Goal: Find specific page/section: Find specific page/section

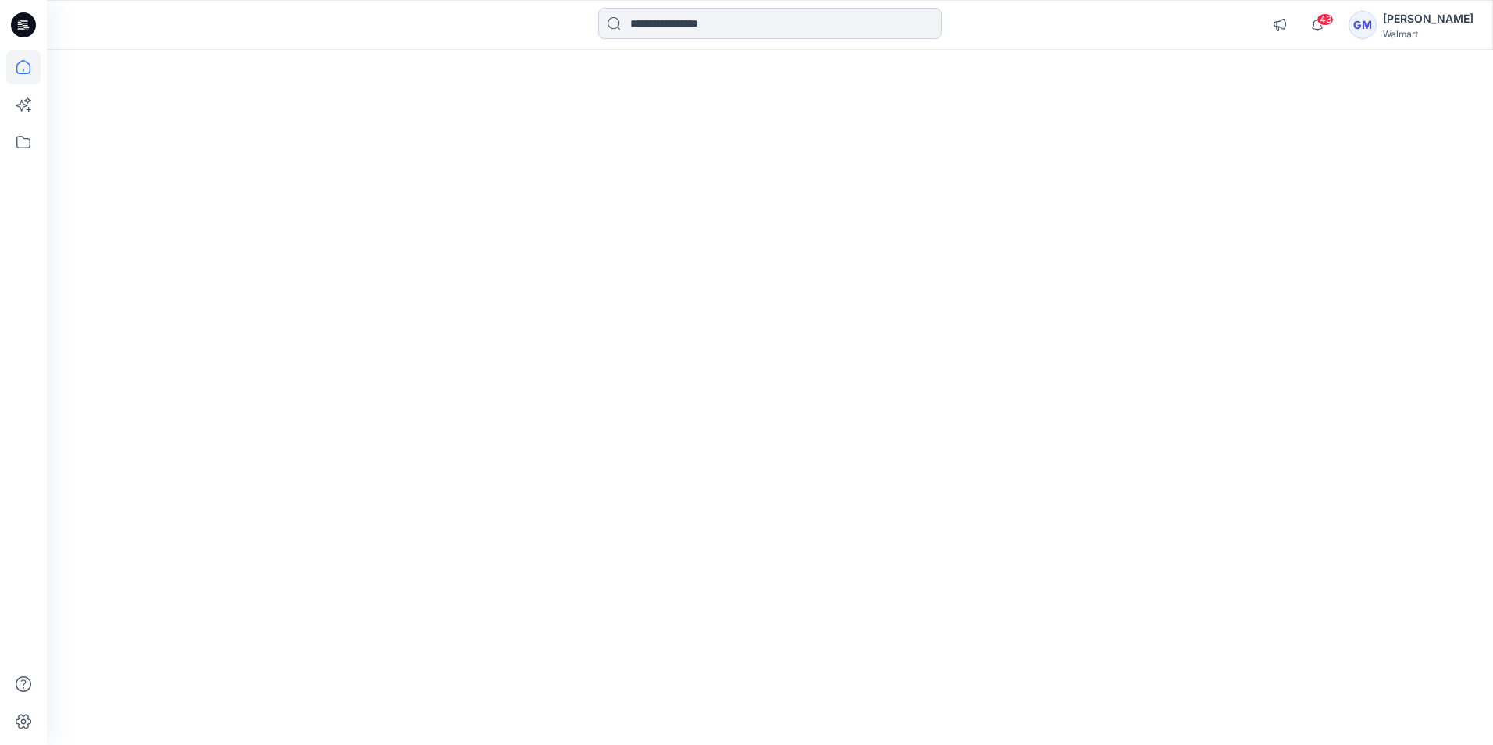
click at [677, 30] on input at bounding box center [770, 23] width 344 height 31
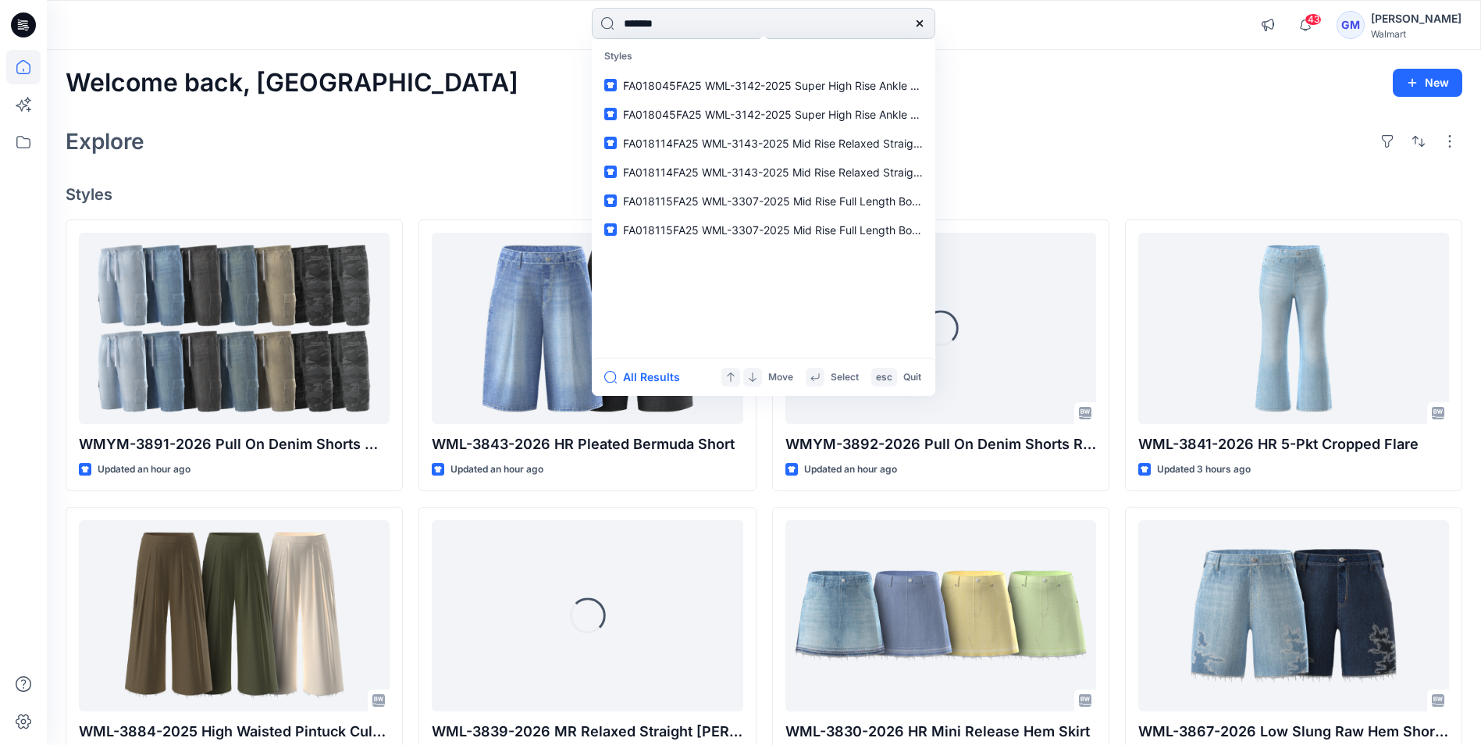
type input "********"
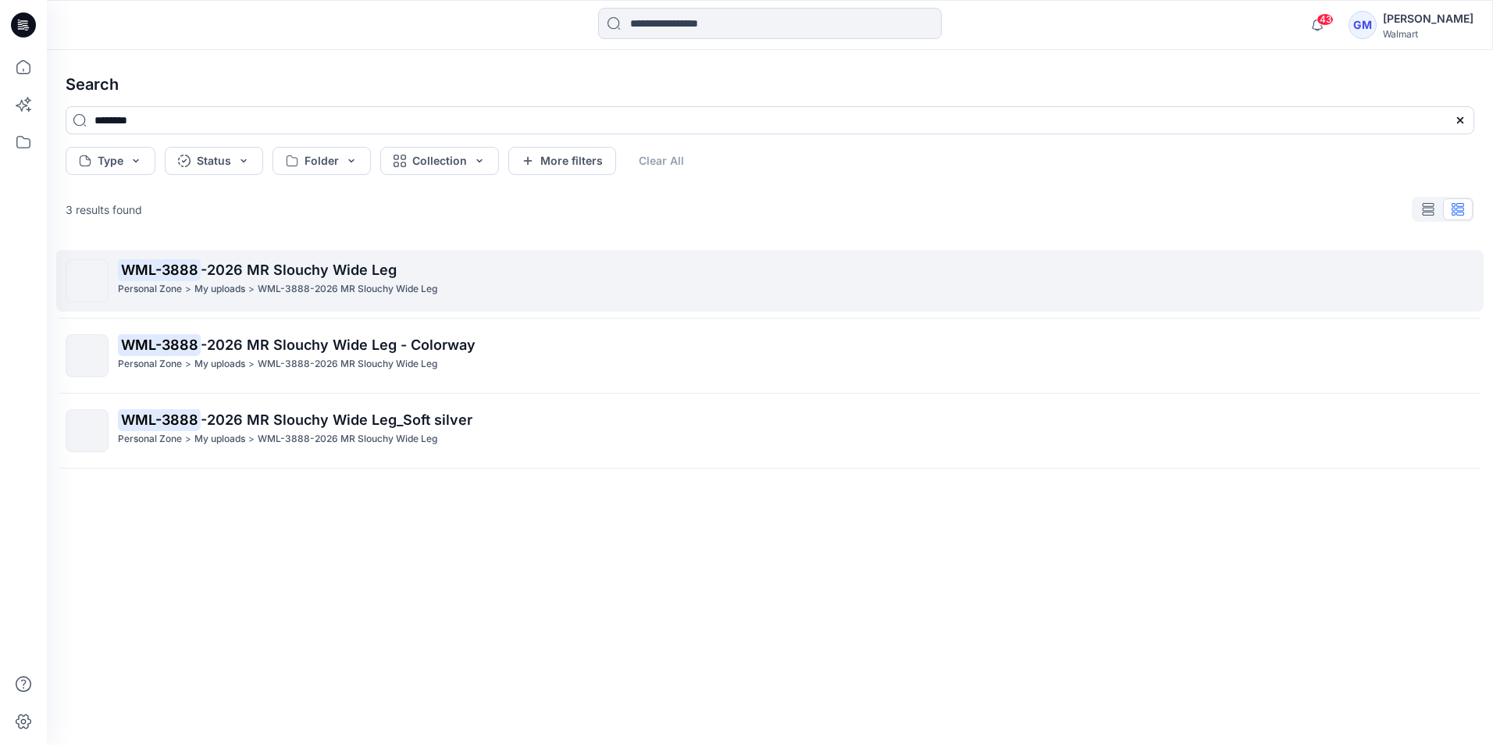
click at [454, 287] on div "Personal Zone > My uploads > WML-3888-2026 MR [PERSON_NAME] Wide Leg" at bounding box center [796, 289] width 1356 height 16
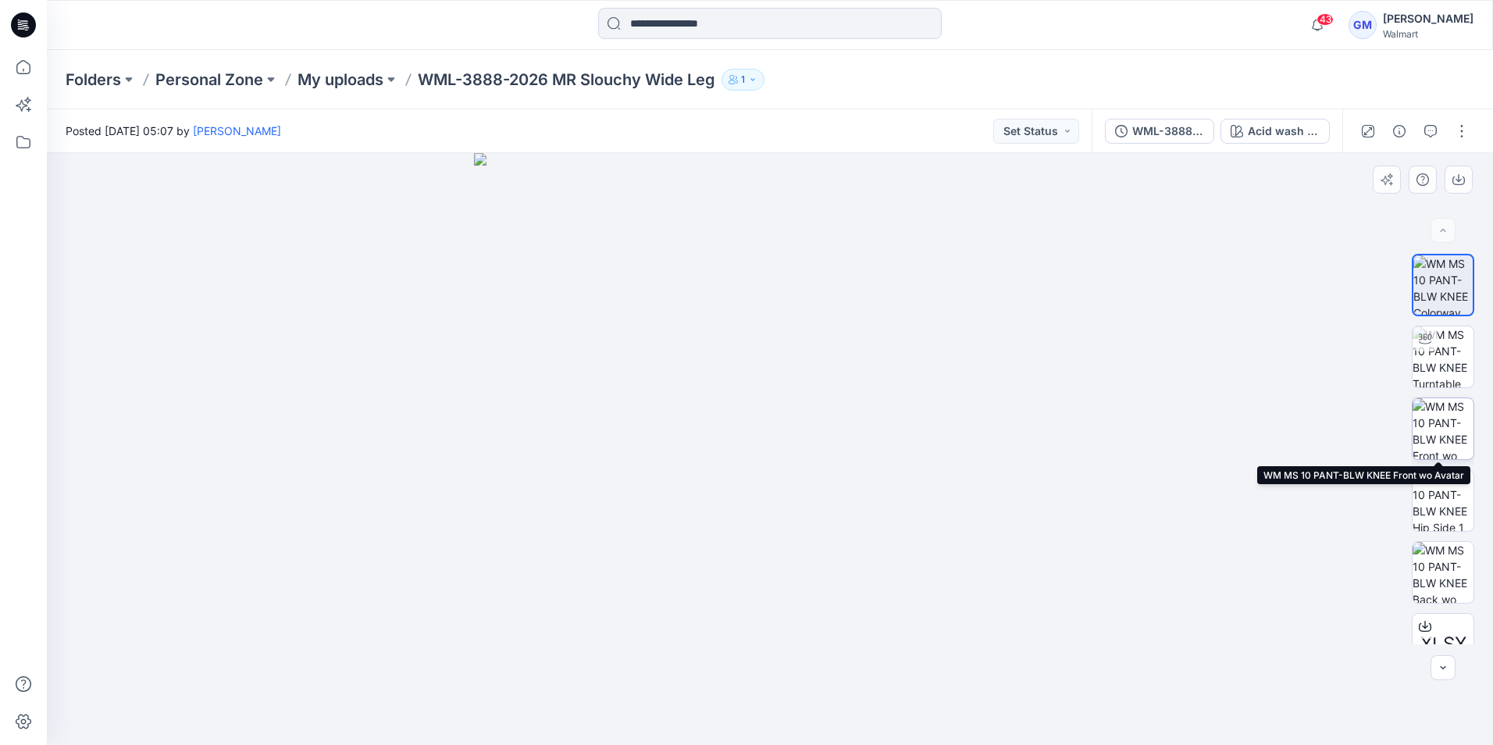
click at [1448, 425] on img at bounding box center [1443, 428] width 61 height 61
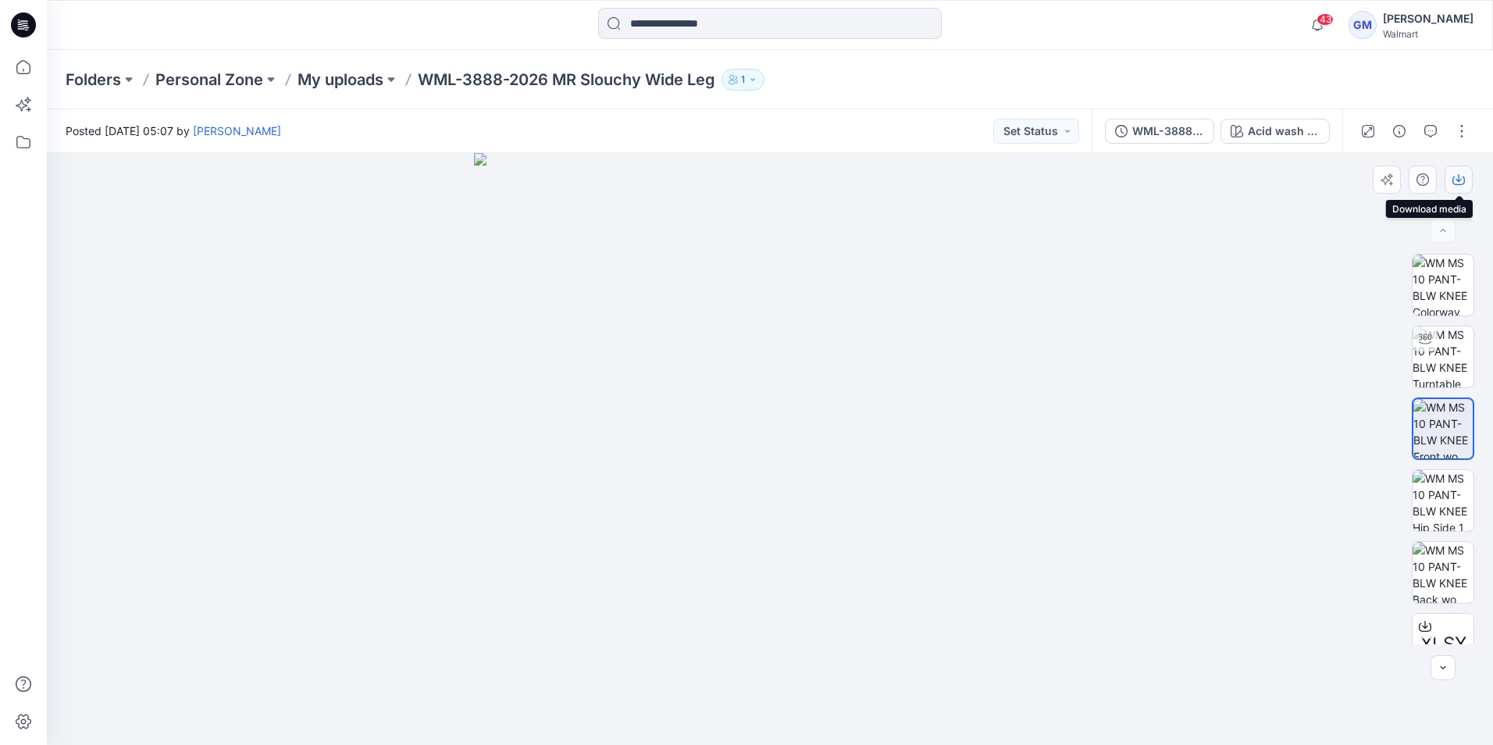
click at [1459, 178] on icon "button" at bounding box center [1459, 178] width 6 height 8
click at [948, 89] on div "Folders Personal Zone My uploads WML-3888-2026 MR Slouchy Wide Leg 1" at bounding box center [709, 80] width 1287 height 22
click at [1157, 34] on div "43 Notifications Your style WMYM-3891-2026 Pull On Denim Shorts Workwear has be…" at bounding box center [770, 25] width 1446 height 34
click at [1451, 273] on img at bounding box center [1443, 285] width 61 height 61
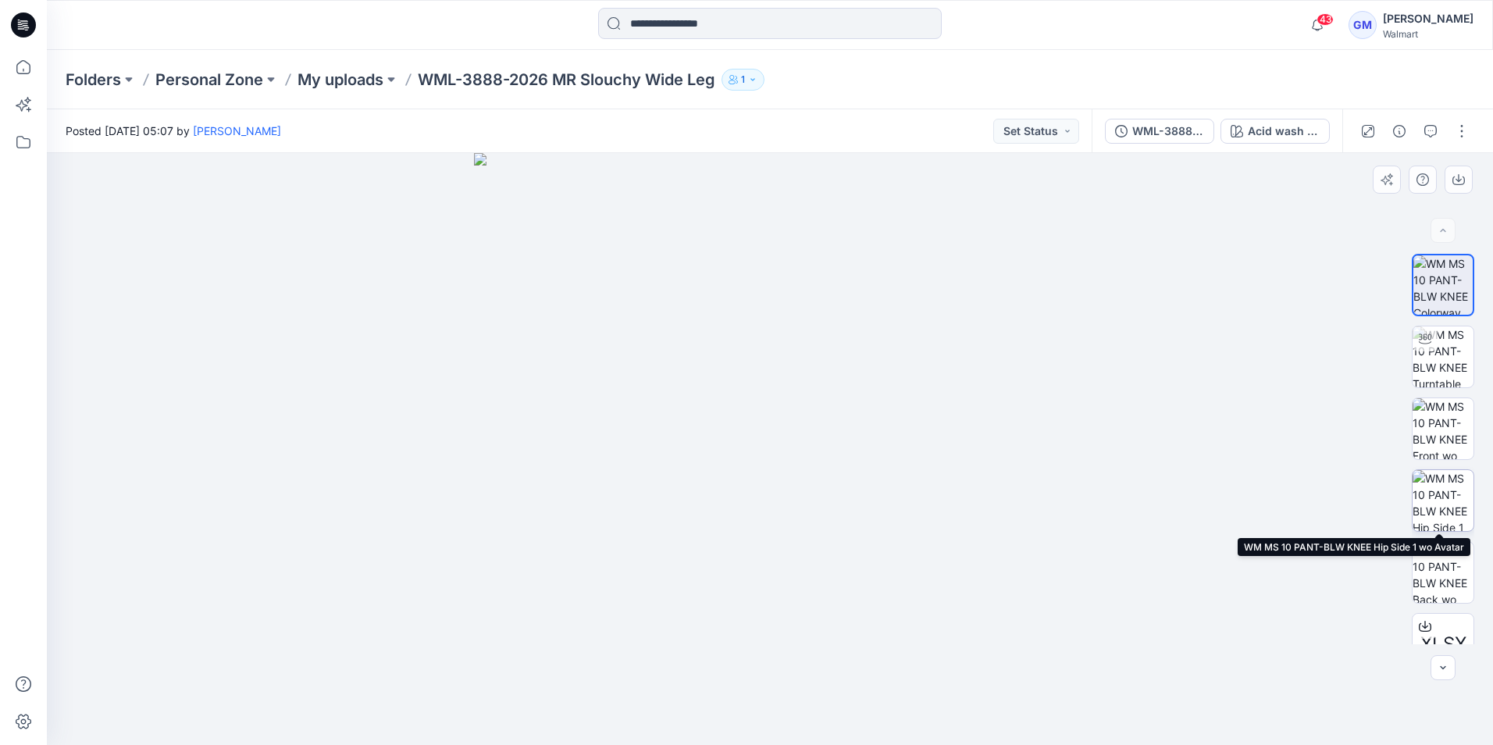
click at [1466, 484] on img at bounding box center [1443, 500] width 61 height 61
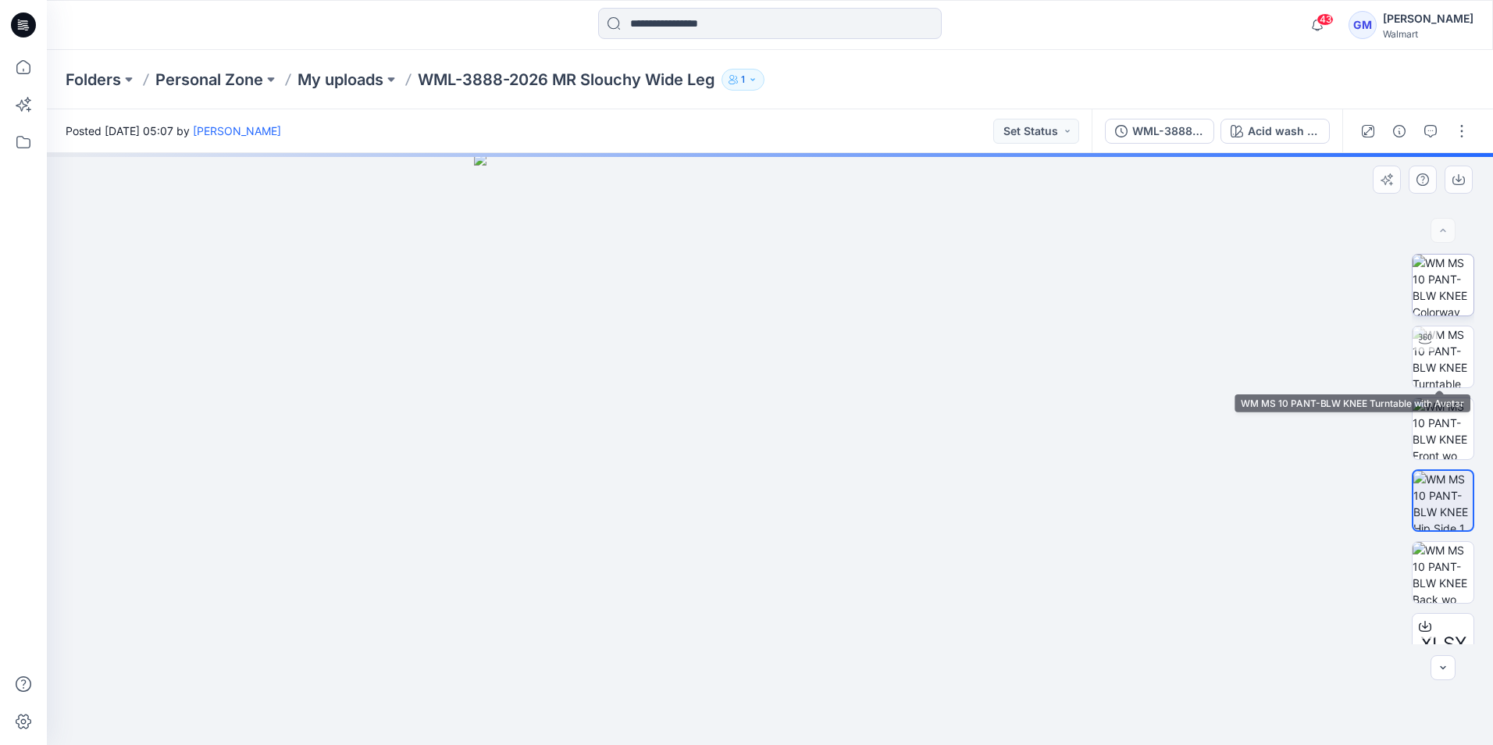
click at [1434, 287] on img at bounding box center [1443, 285] width 61 height 61
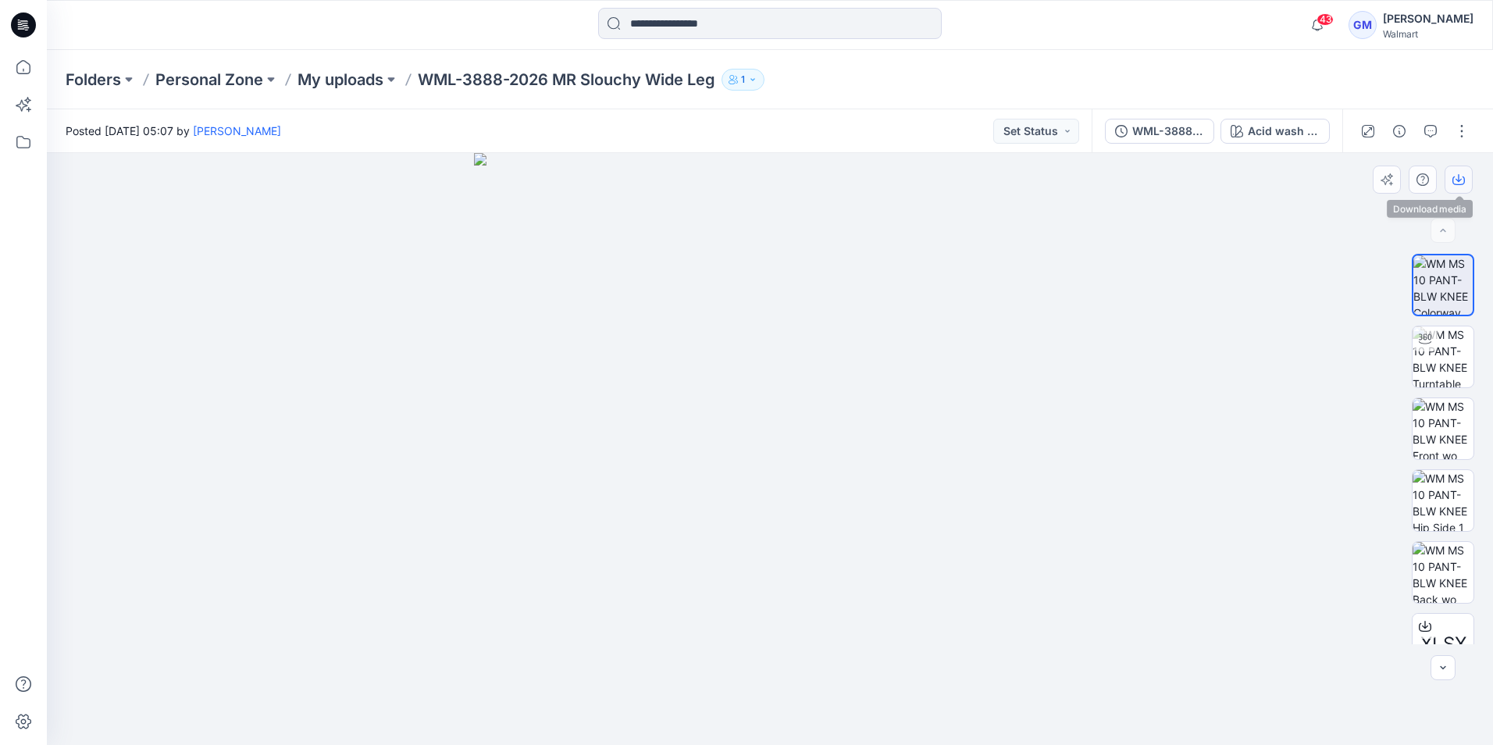
click at [1456, 173] on button "button" at bounding box center [1459, 180] width 28 height 28
click at [1440, 501] on img at bounding box center [1443, 500] width 61 height 61
click at [1470, 175] on button "button" at bounding box center [1459, 180] width 28 height 28
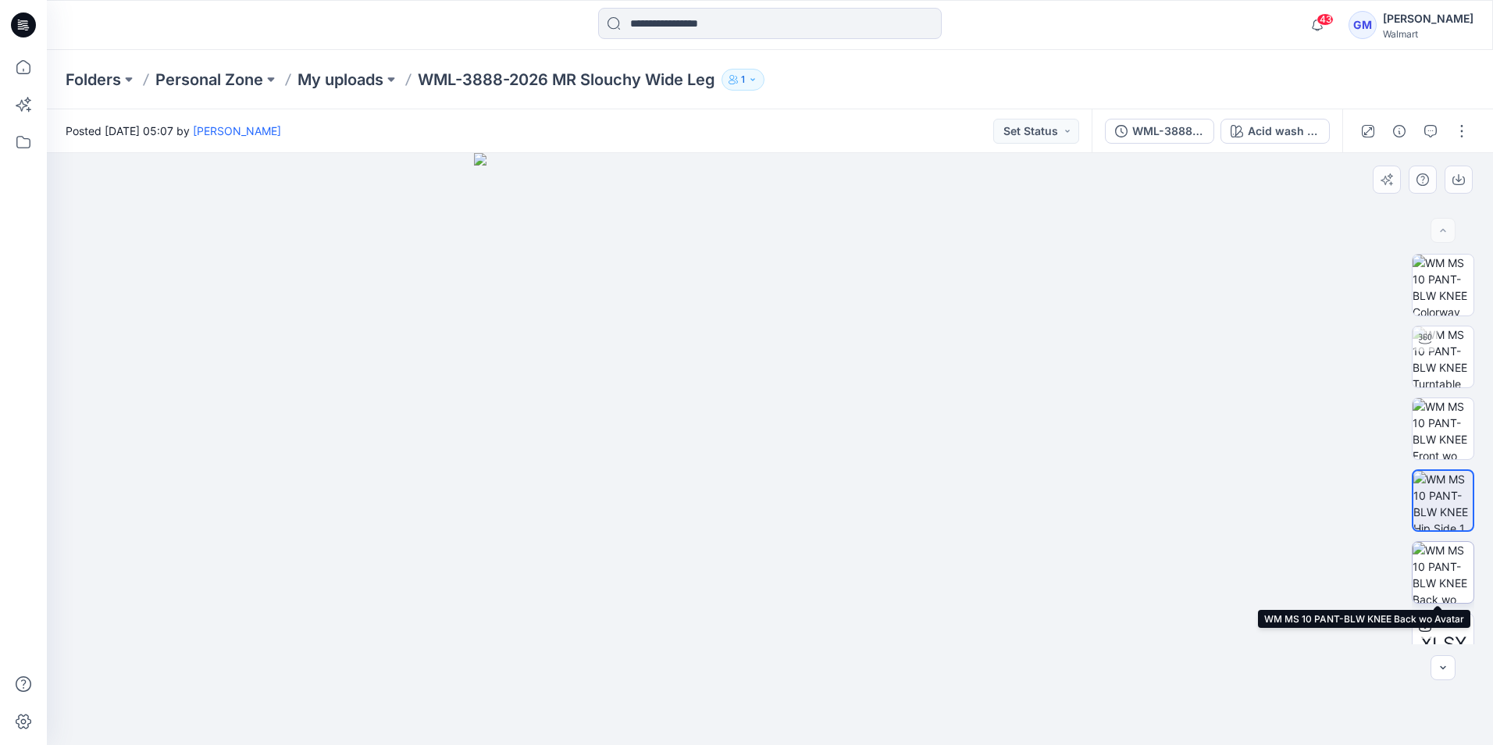
click at [1435, 572] on img at bounding box center [1443, 572] width 61 height 61
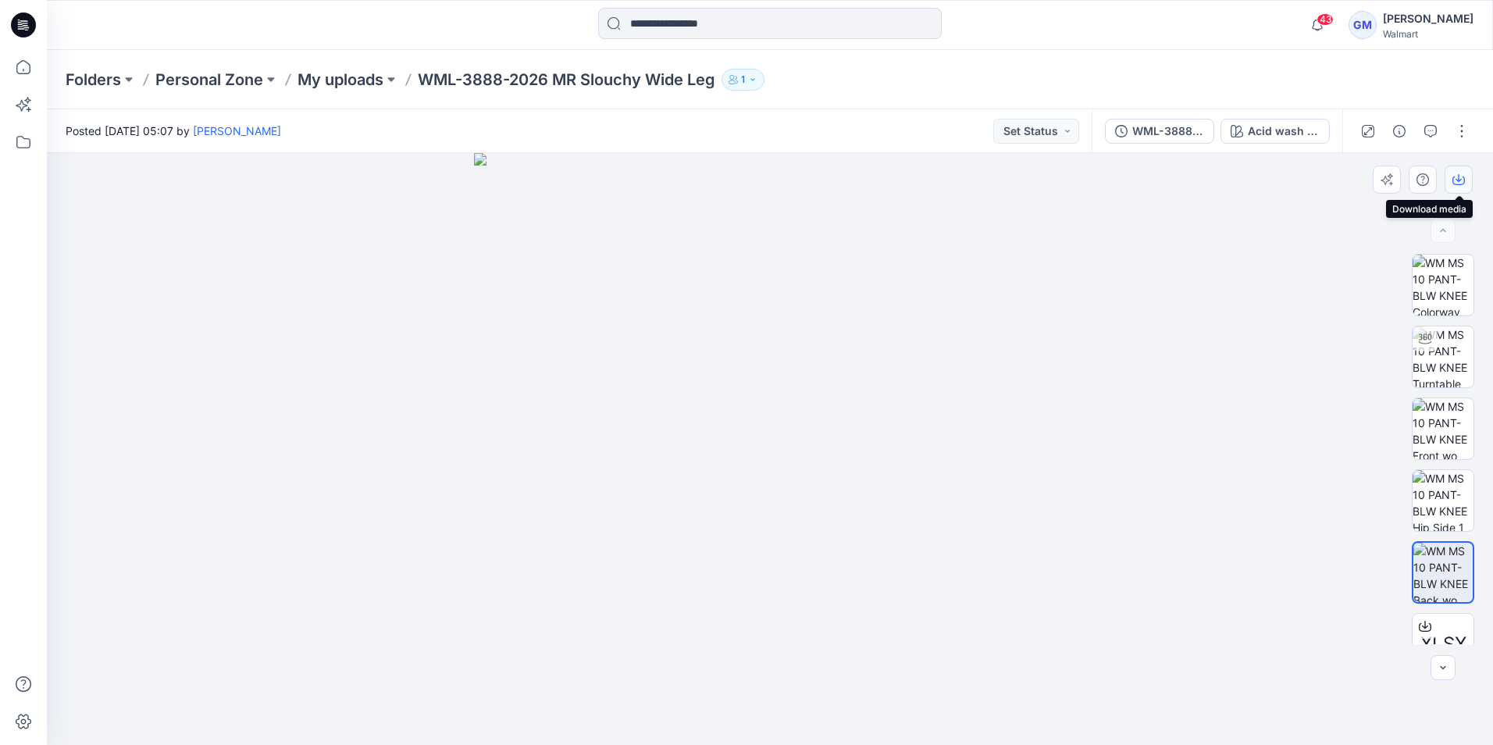
click at [1464, 181] on icon "button" at bounding box center [1459, 180] width 12 height 9
